Goal: Find specific page/section: Find specific page/section

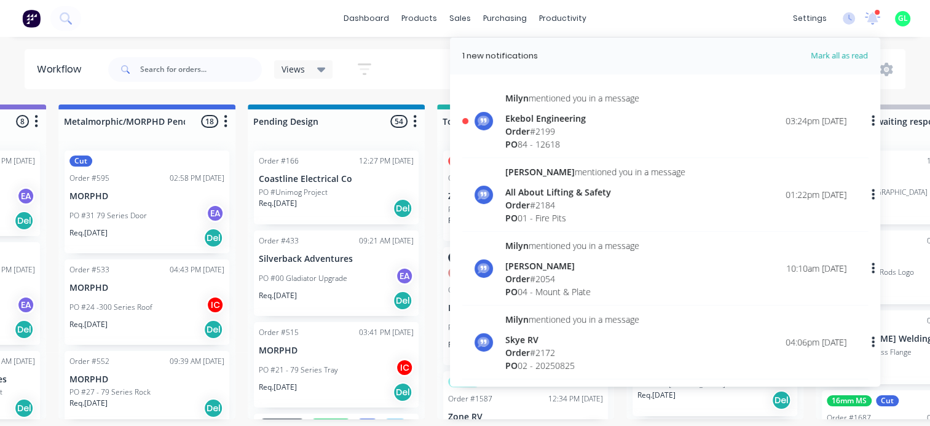
scroll to position [680, 0]
click at [840, 55] on span "Mark all as read" at bounding box center [816, 56] width 101 height 12
click at [870, 16] on icon at bounding box center [872, 17] width 11 height 10
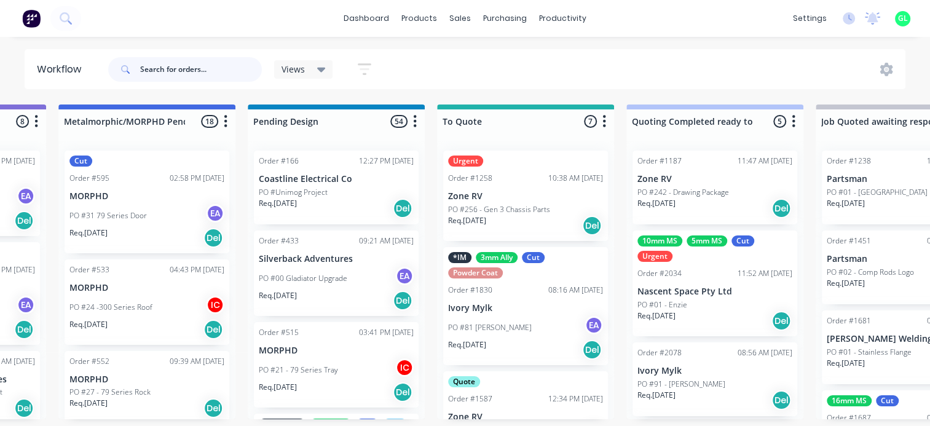
click at [184, 68] on input "text" at bounding box center [201, 69] width 122 height 25
type input "ford"
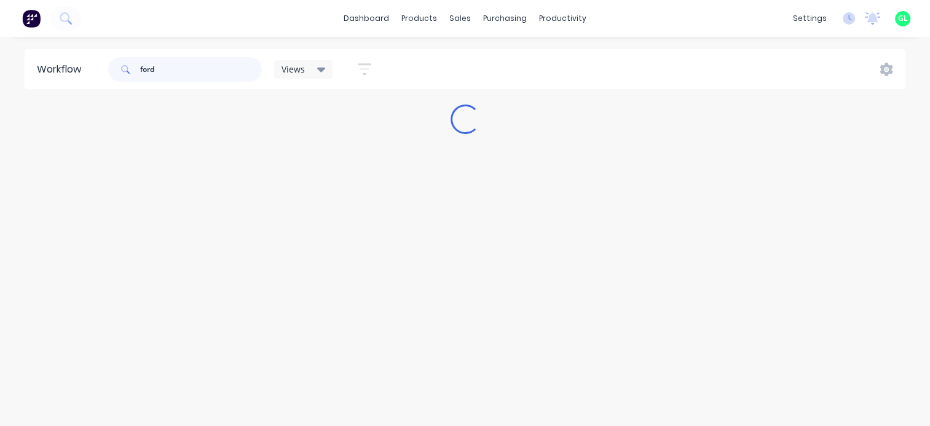
scroll to position [0, 0]
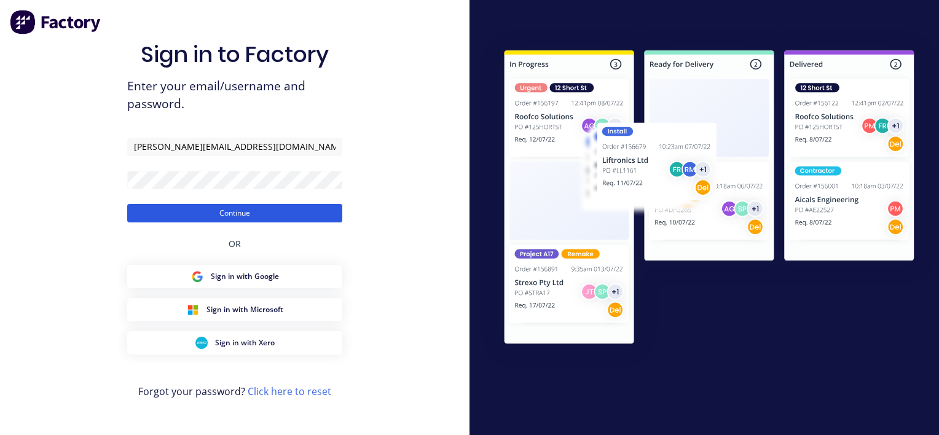
click at [245, 216] on button "Continue" at bounding box center [234, 213] width 215 height 18
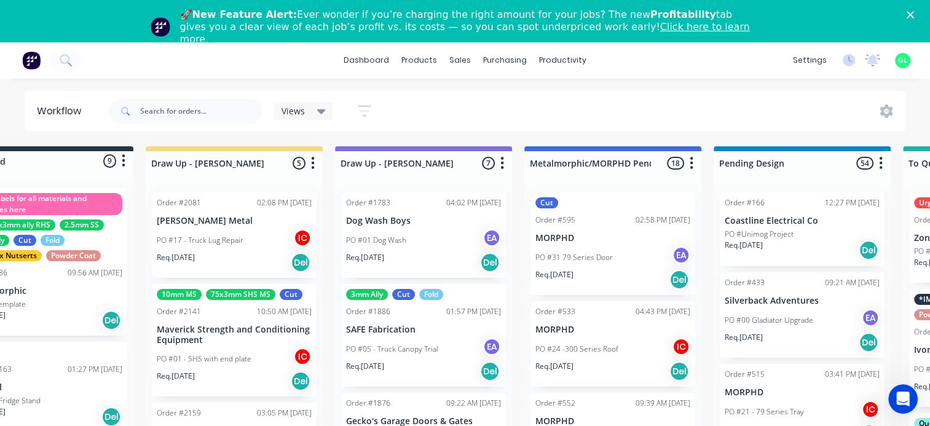
scroll to position [0, 123]
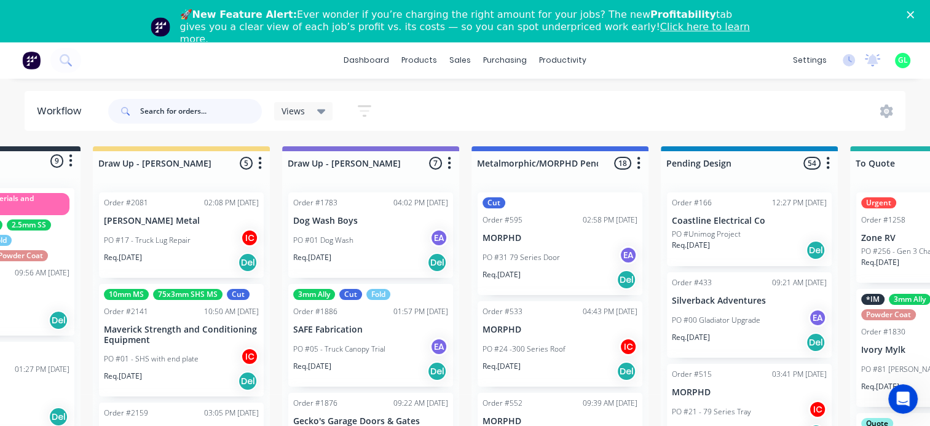
click at [164, 118] on input "text" at bounding box center [201, 111] width 122 height 25
type input "ford"
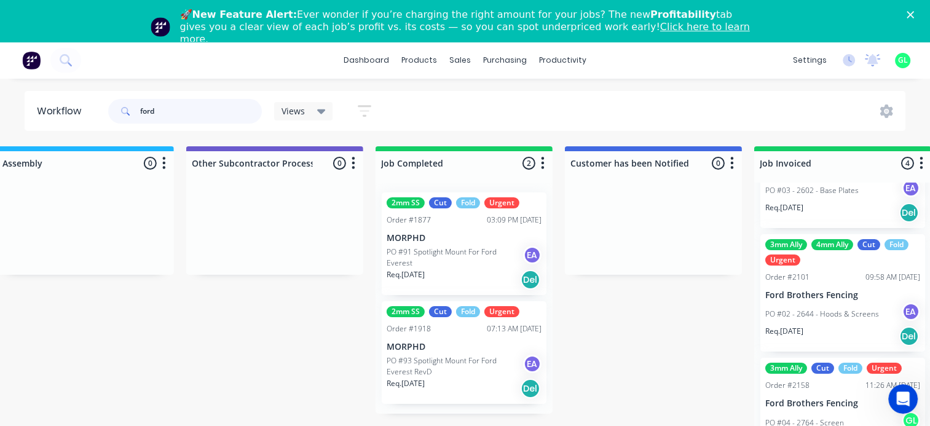
scroll to position [44, 3625]
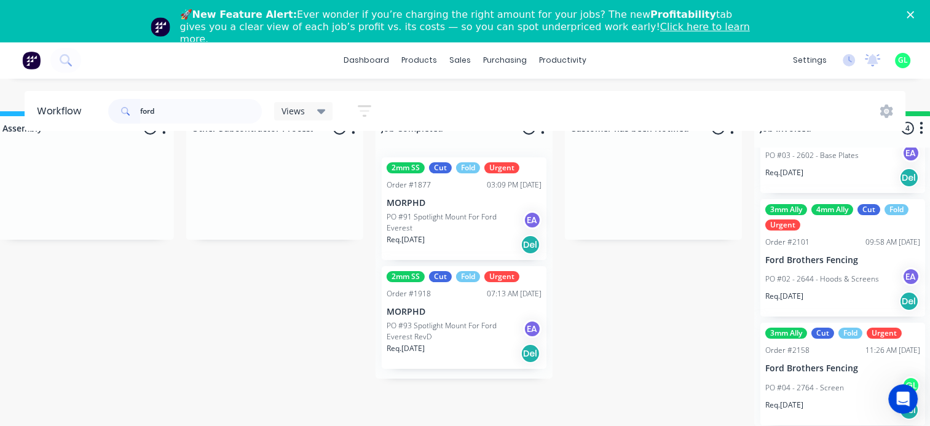
click at [836, 363] on p "Ford Brothers Fencing" at bounding box center [842, 368] width 155 height 10
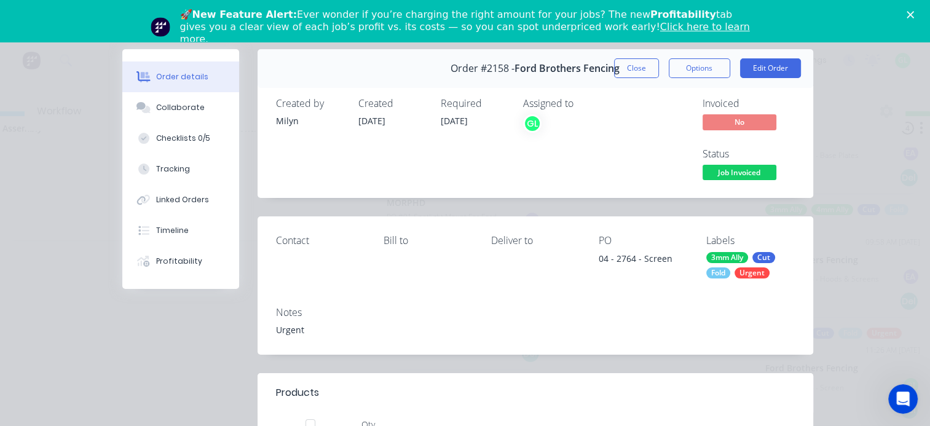
drag, startPoint x: 698, startPoint y: 70, endPoint x: 692, endPoint y: 81, distance: 12.4
click at [698, 69] on button "Options" at bounding box center [698, 68] width 61 height 20
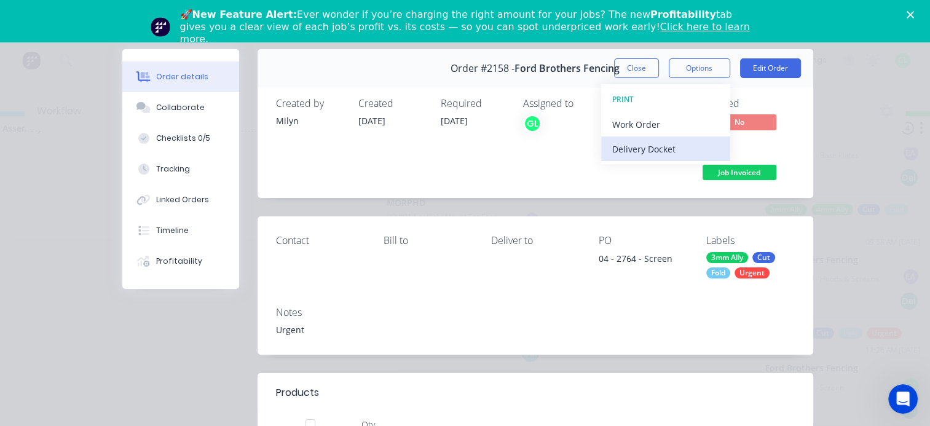
click at [649, 156] on div "Delivery Docket" at bounding box center [665, 149] width 107 height 18
click at [639, 149] on div "Standard" at bounding box center [665, 149] width 107 height 18
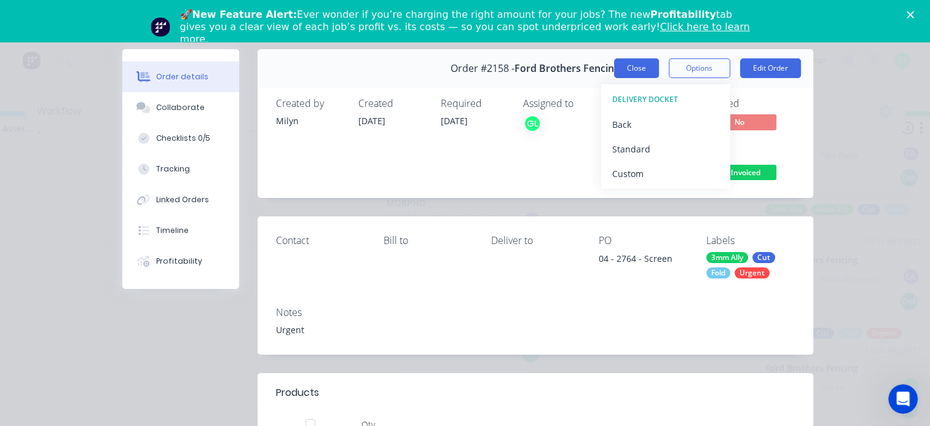
click at [618, 64] on button "Close" at bounding box center [636, 68] width 45 height 20
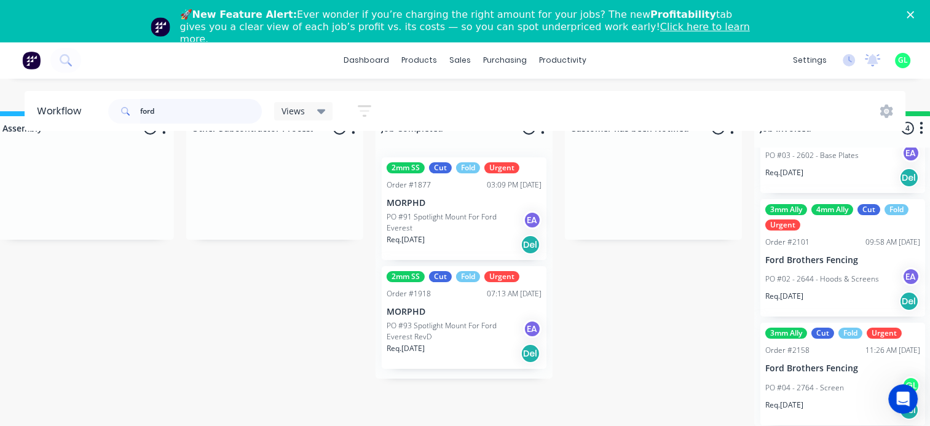
click at [149, 115] on input "ford" at bounding box center [201, 111] width 122 height 25
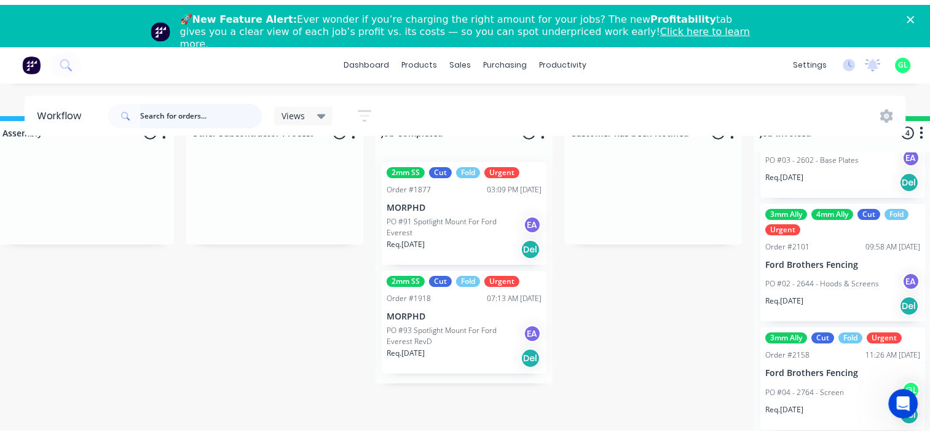
scroll to position [17, 0]
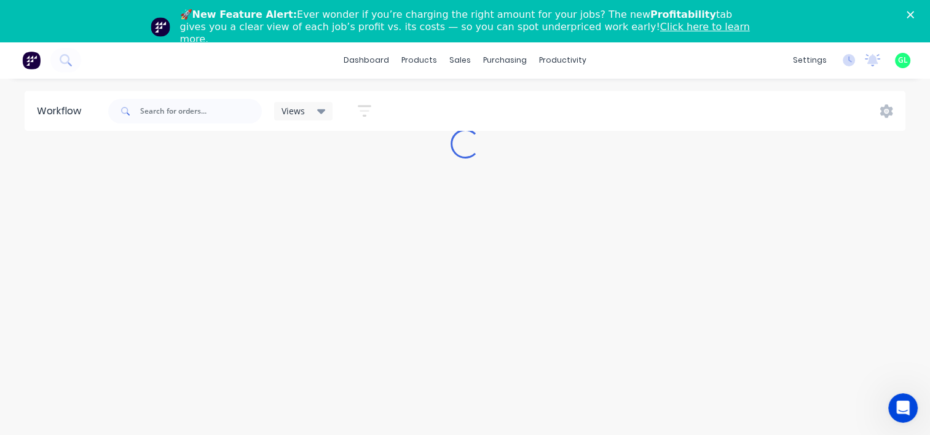
click at [918, 14] on div "Close" at bounding box center [912, 14] width 12 height 7
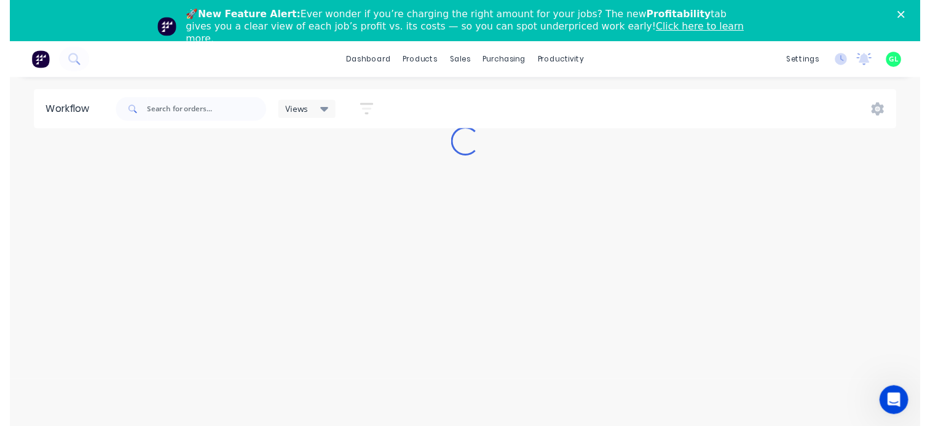
scroll to position [0, 0]
